Goal: Transaction & Acquisition: Purchase product/service

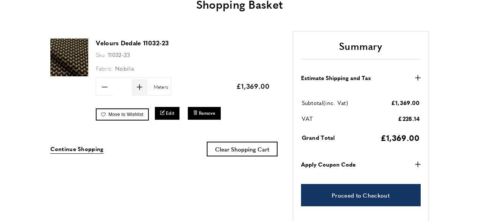
scroll to position [0, 106]
click at [140, 87] on icon at bounding box center [140, 87] width 6 height 6
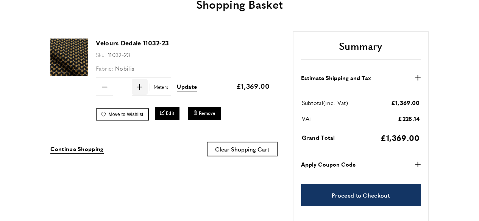
click at [140, 87] on icon at bounding box center [140, 87] width 6 height 6
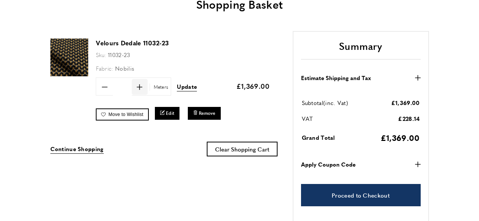
click at [140, 87] on icon at bounding box center [140, 87] width 6 height 6
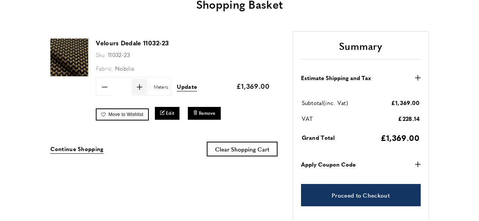
click at [140, 87] on icon at bounding box center [140, 87] width 6 height 6
type input "***"
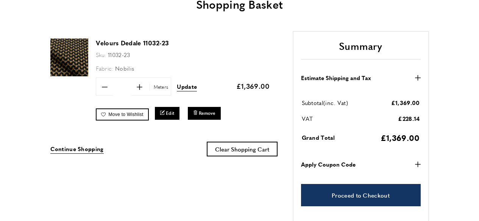
click at [170, 182] on section "Velours Dedale 11032-23 Sku: 11032-23 Fabric: Nobilis Quantity minus *** plus" at bounding box center [239, 137] width 379 height 213
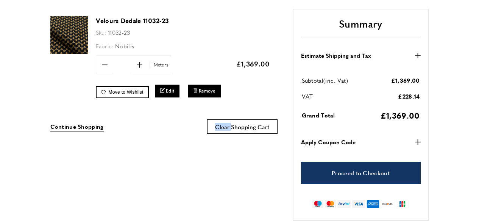
scroll to position [131, 0]
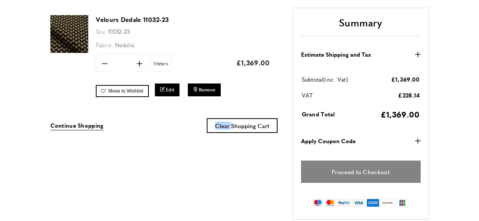
click at [338, 173] on link "Proceed to Checkout" at bounding box center [361, 172] width 120 height 22
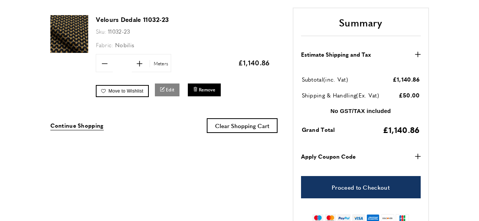
click at [174, 92] on span "Edit" at bounding box center [170, 90] width 8 height 6
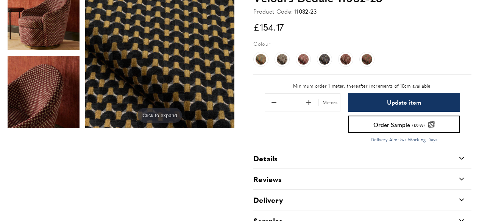
scroll to position [136, 0]
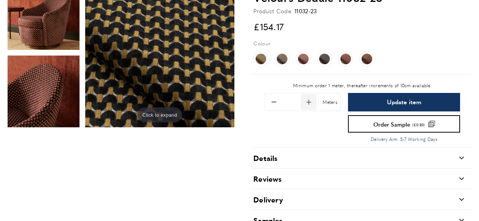
click at [310, 100] on span "Add 0.1 to quantity" at bounding box center [309, 102] width 16 height 16
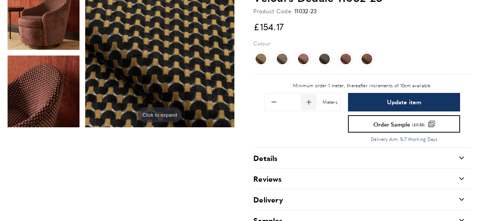
click at [310, 100] on span "Add 0.1 to quantity" at bounding box center [309, 102] width 16 height 16
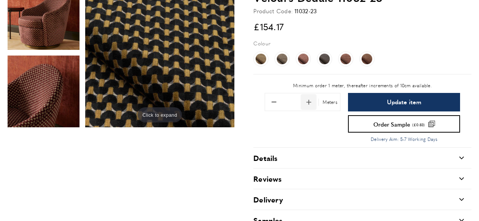
click at [310, 100] on span "Add 0.1 to quantity" at bounding box center [309, 102] width 16 height 16
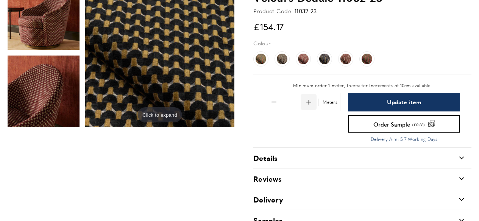
click at [310, 100] on span "Add 0.1 to quantity" at bounding box center [309, 102] width 16 height 16
click at [274, 101] on span "Remove 0.1 from quantity" at bounding box center [274, 102] width 16 height 16
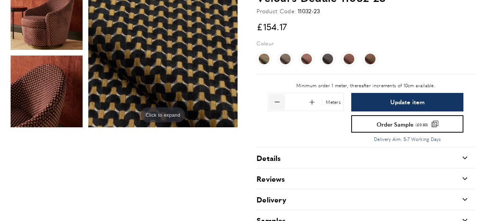
scroll to position [0, 106]
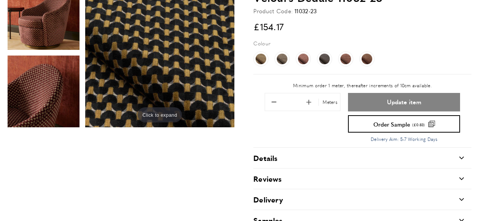
click at [370, 104] on button "Update item" at bounding box center [404, 102] width 112 height 19
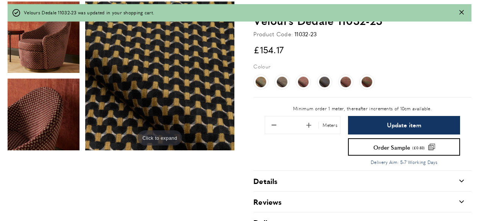
type input "***"
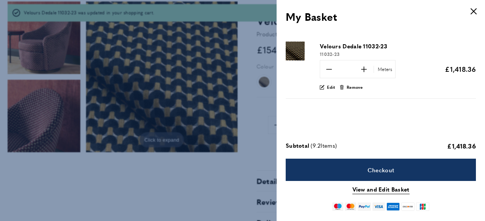
click at [479, 65] on div "Velours Dedale 11032-23 11032-23 minus *** plus Meters Update" at bounding box center [380, 84] width 208 height 101
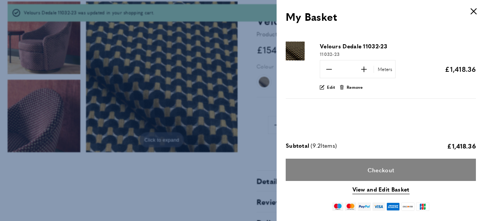
click at [406, 176] on link "Checkout" at bounding box center [380, 170] width 190 height 22
